Goal: Ask a question

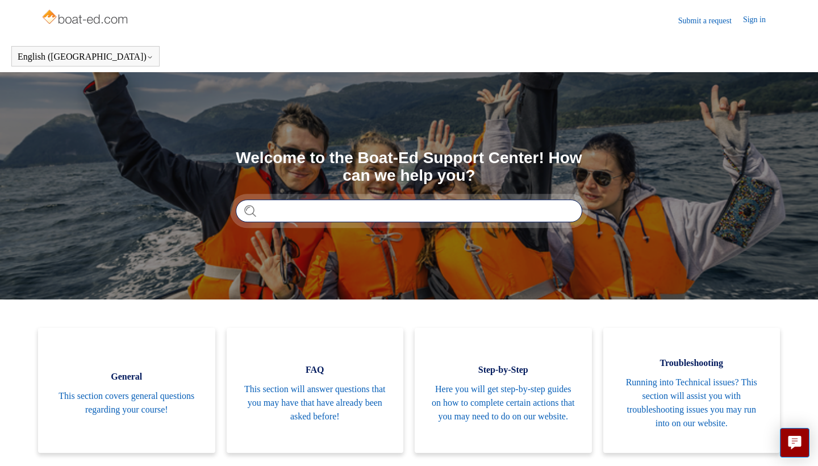
click at [547, 211] on input "Search" at bounding box center [409, 210] width 347 height 23
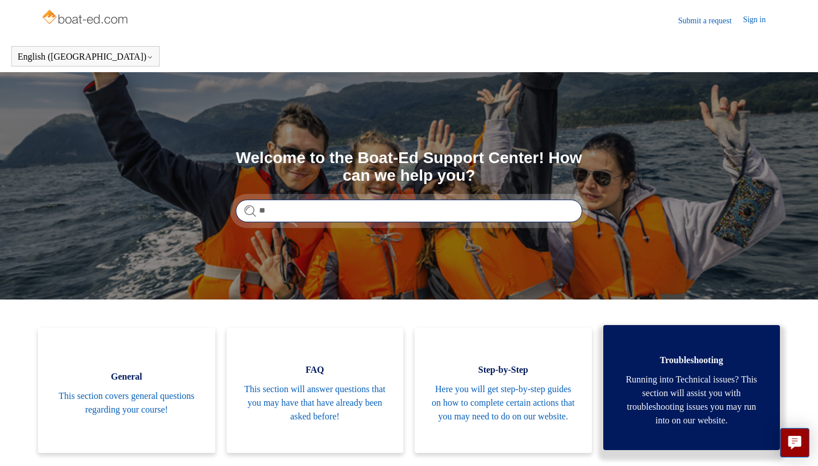
type input "**"
click at [702, 368] on link "Troubleshooting Running into Technical issues? This section will assist you wit…" at bounding box center [691, 387] width 177 height 125
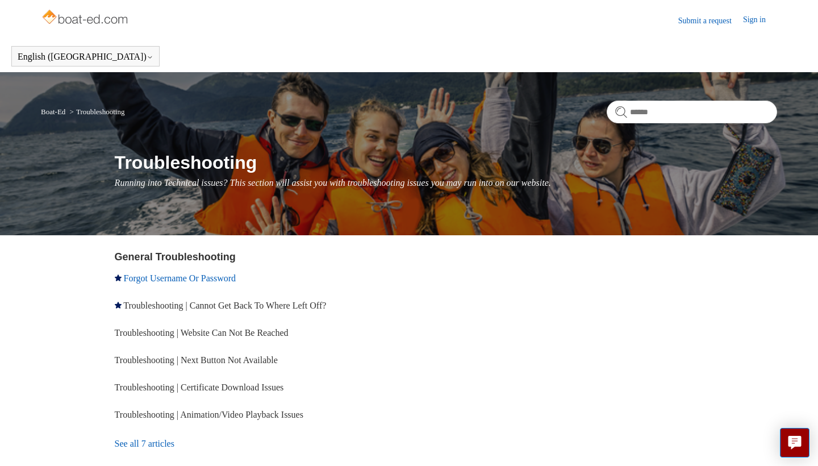
click at [223, 277] on link "Forgot Username Or Password" at bounding box center [180, 278] width 112 height 10
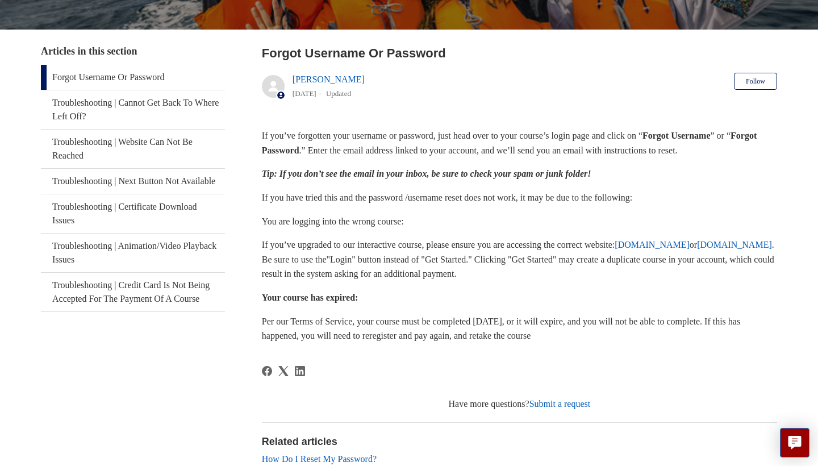
scroll to position [189, 0]
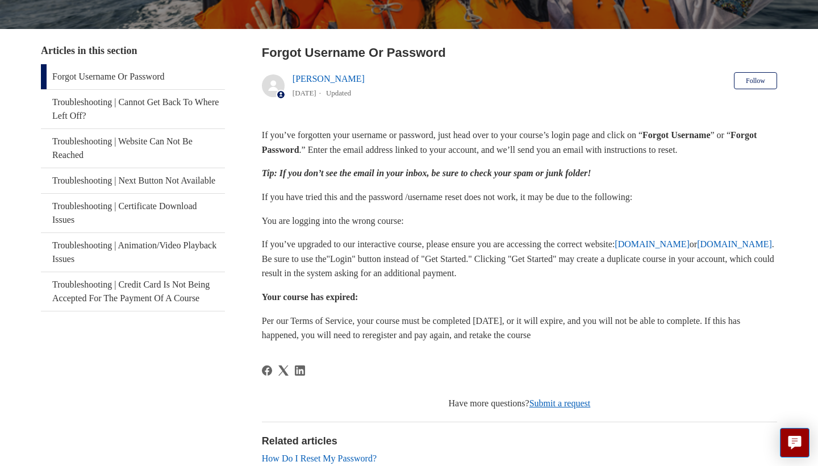
click at [569, 398] on link "Submit a request" at bounding box center [559, 403] width 61 height 10
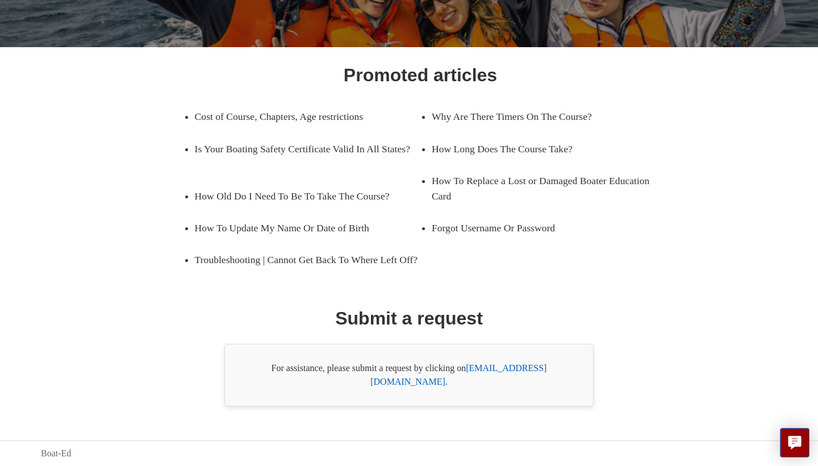
scroll to position [145, 0]
click at [546, 382] on link "support@boat-ed.com" at bounding box center [458, 374] width 176 height 23
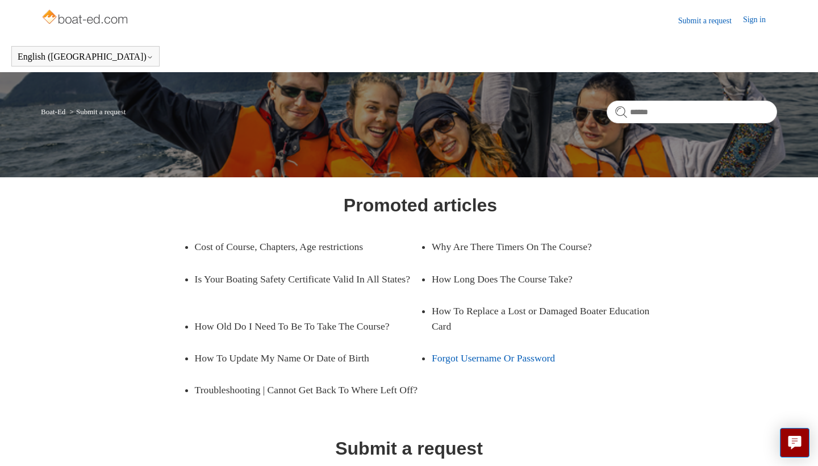
scroll to position [0, 0]
click at [757, 19] on link "Sign in" at bounding box center [760, 21] width 34 height 14
